Goal: Navigation & Orientation: Find specific page/section

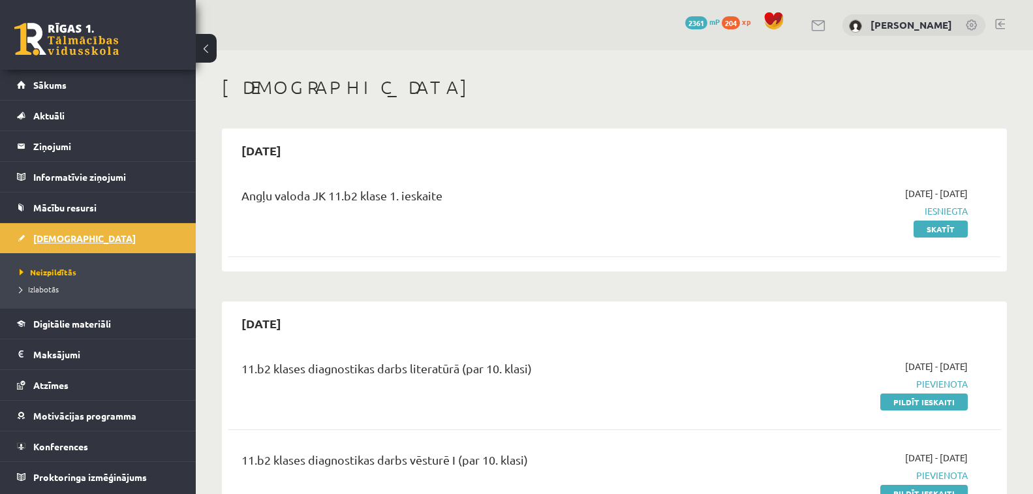
scroll to position [65, 0]
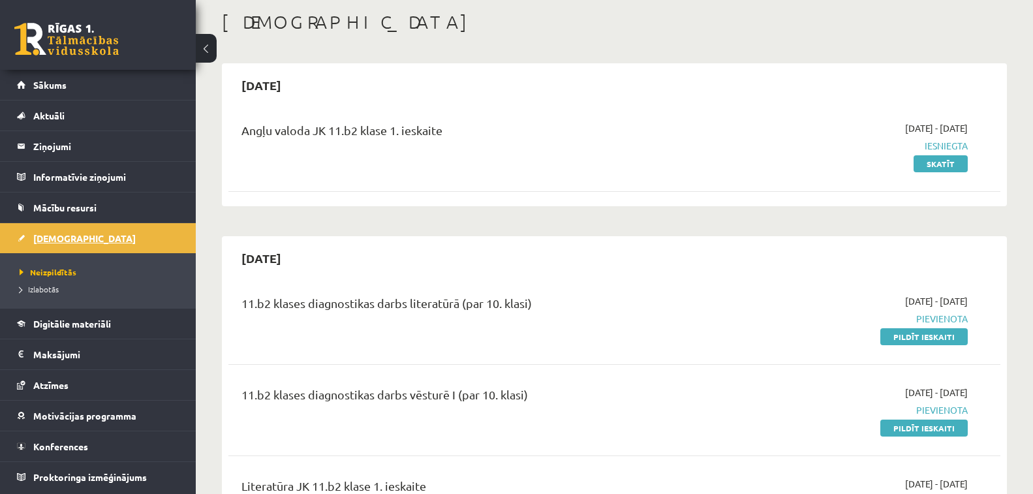
click at [75, 243] on link "[DEMOGRAPHIC_DATA]" at bounding box center [98, 238] width 163 height 30
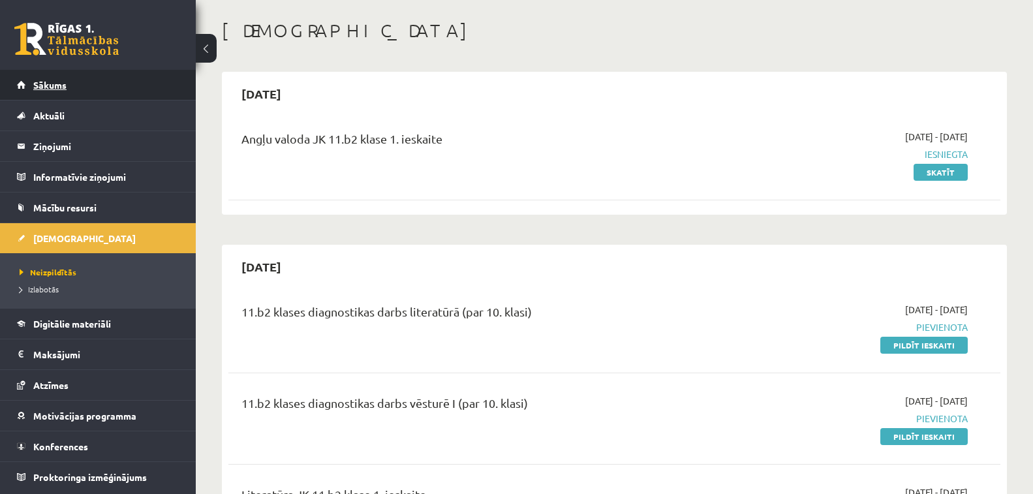
scroll to position [0, 0]
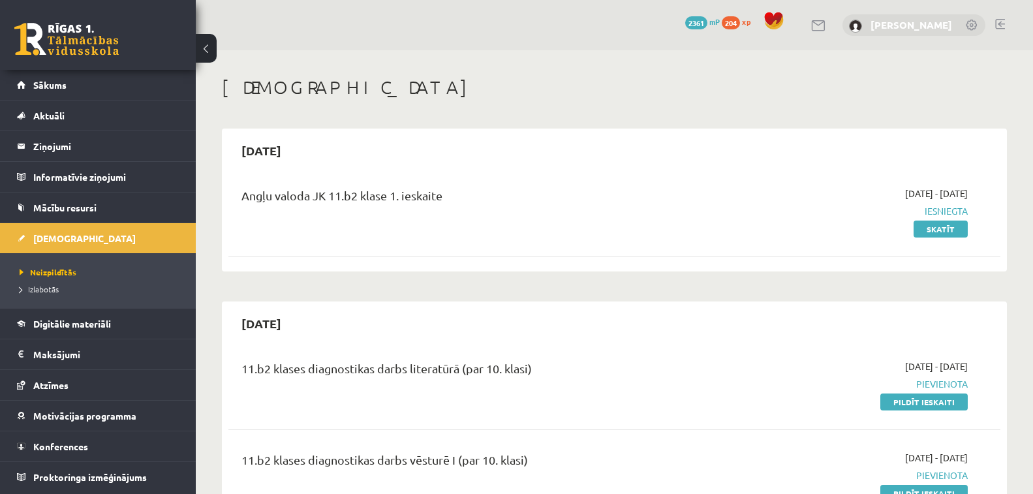
click at [924, 27] on link "[PERSON_NAME]" at bounding box center [912, 24] width 82 height 13
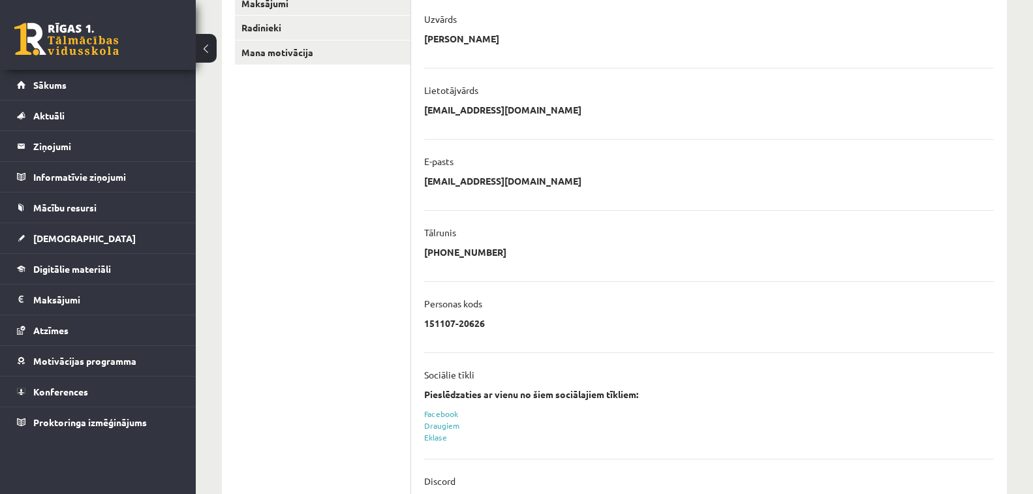
scroll to position [293, 0]
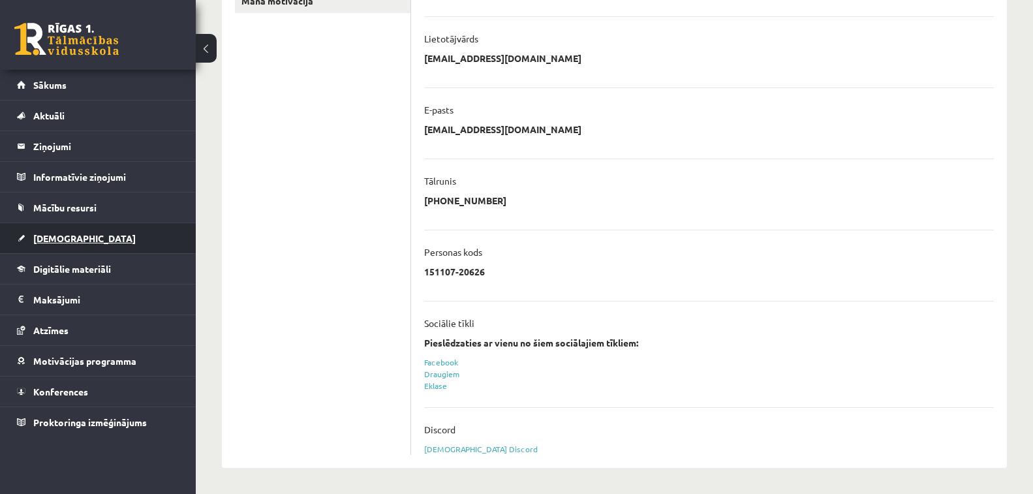
click at [112, 243] on link "[DEMOGRAPHIC_DATA]" at bounding box center [98, 238] width 163 height 30
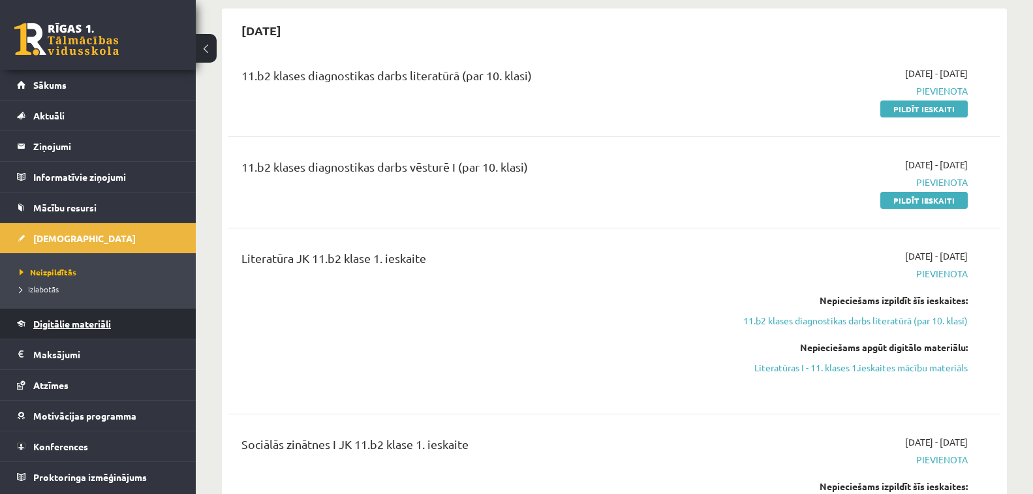
click at [79, 330] on link "Digitālie materiāli" at bounding box center [98, 324] width 163 height 30
